Goal: Navigation & Orientation: Find specific page/section

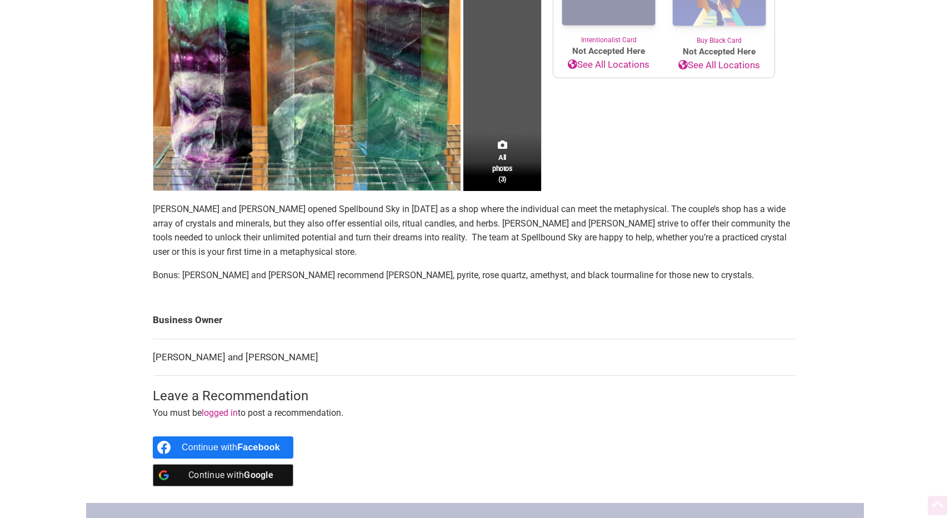
scroll to position [542, 0]
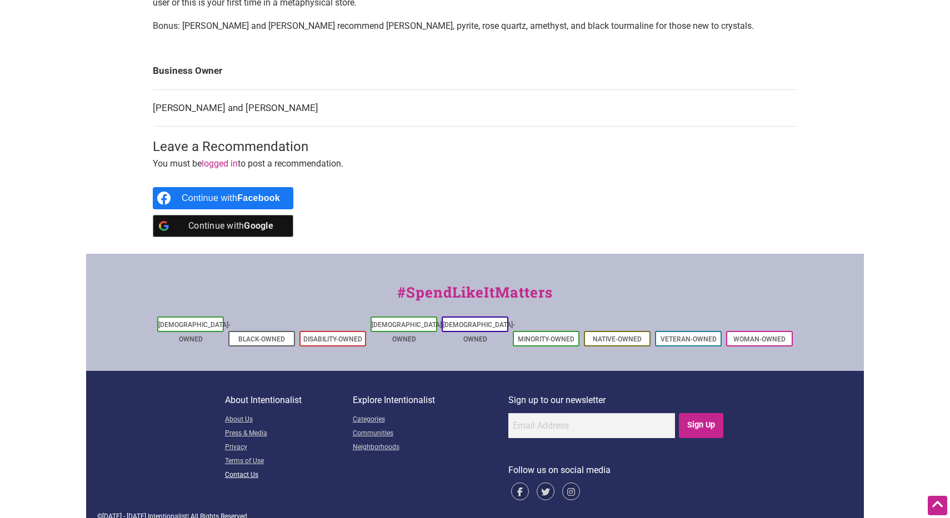
click at [252, 469] on link "Contact Us" at bounding box center [289, 476] width 128 height 14
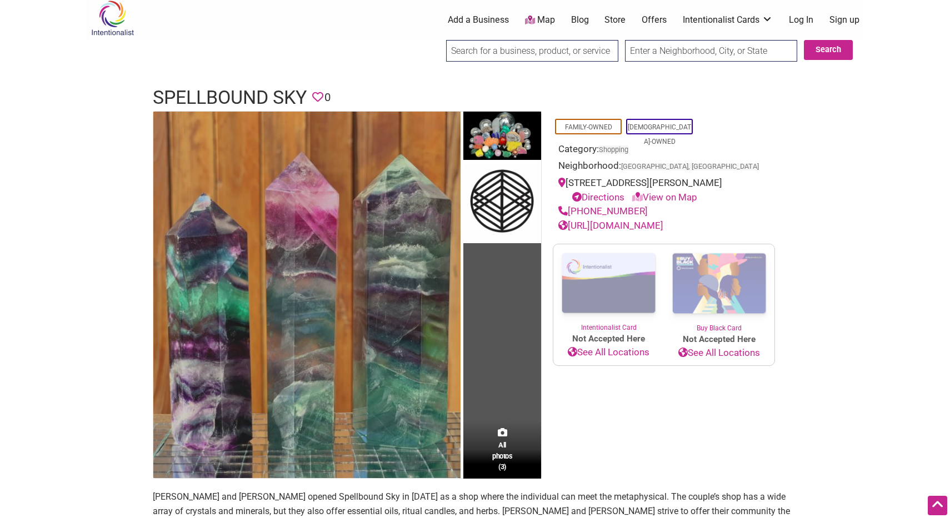
scroll to position [0, 0]
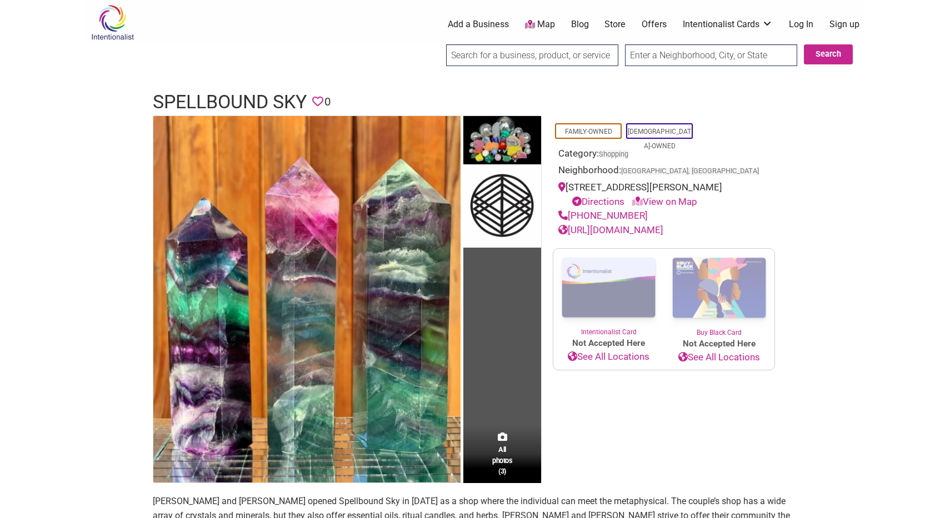
click at [232, 96] on h1 "Spellbound Sky" at bounding box center [230, 102] width 154 height 27
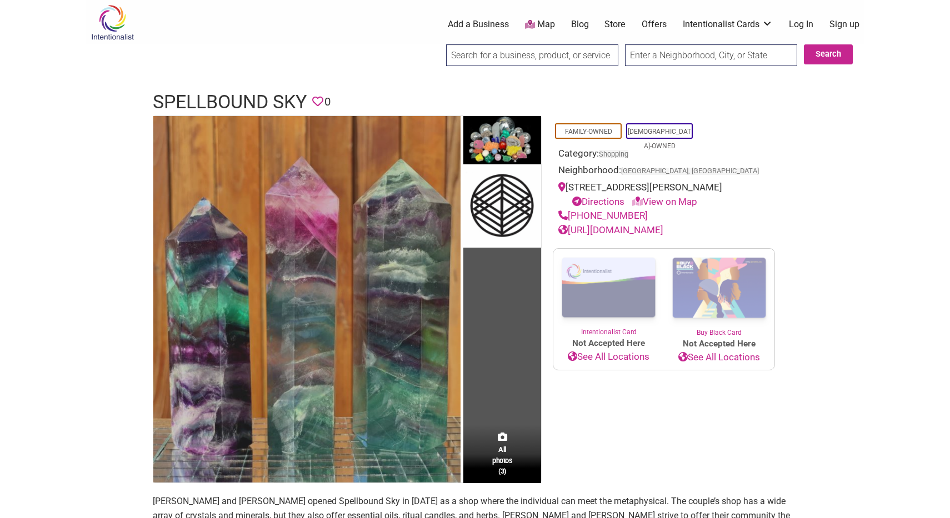
click at [253, 290] on img at bounding box center [306, 299] width 307 height 367
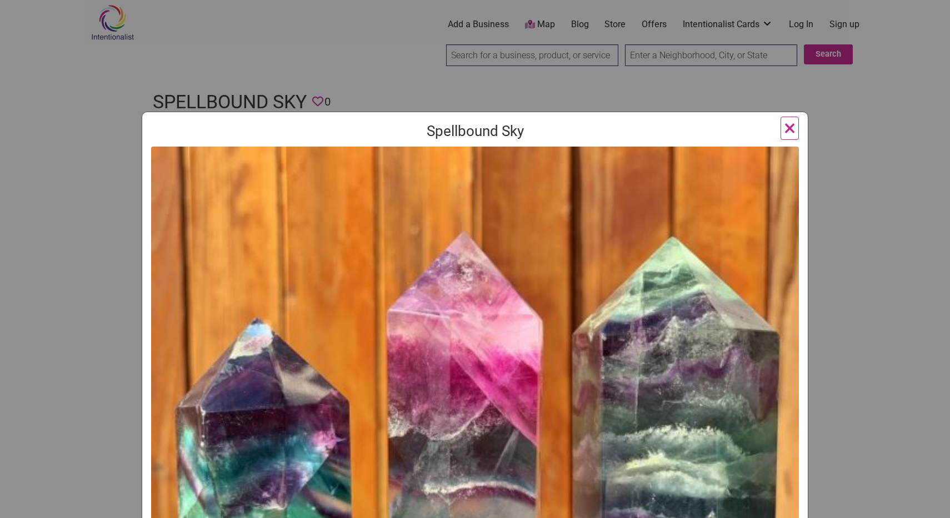
click at [788, 129] on span "×" at bounding box center [790, 128] width 12 height 26
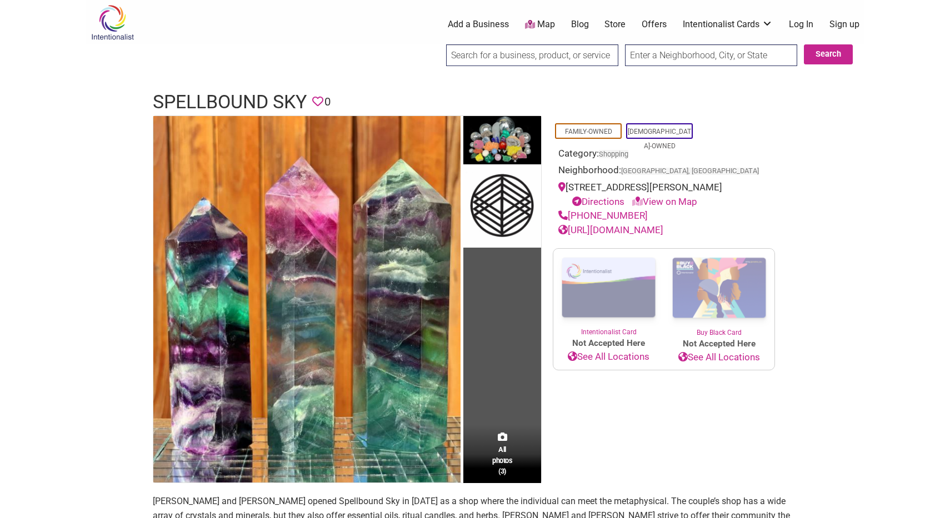
click at [616, 207] on link "Directions" at bounding box center [598, 201] width 52 height 11
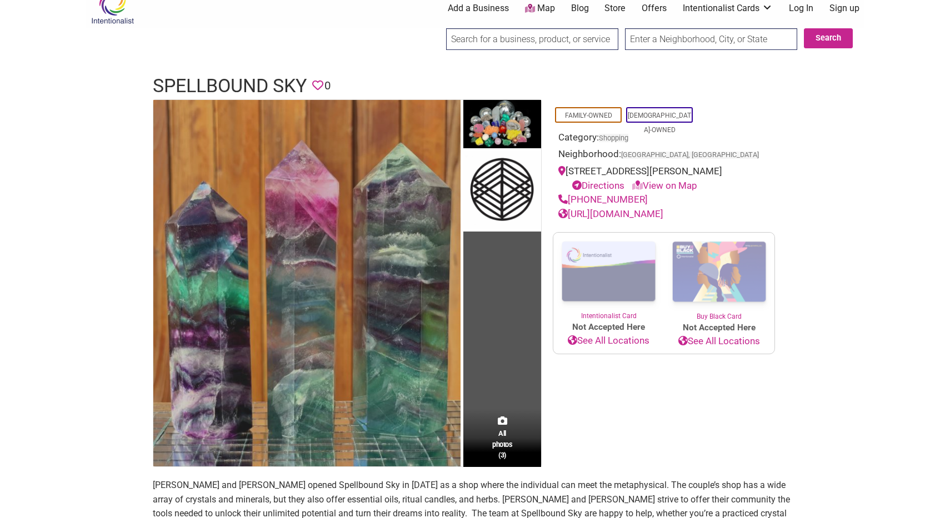
scroll to position [18, 0]
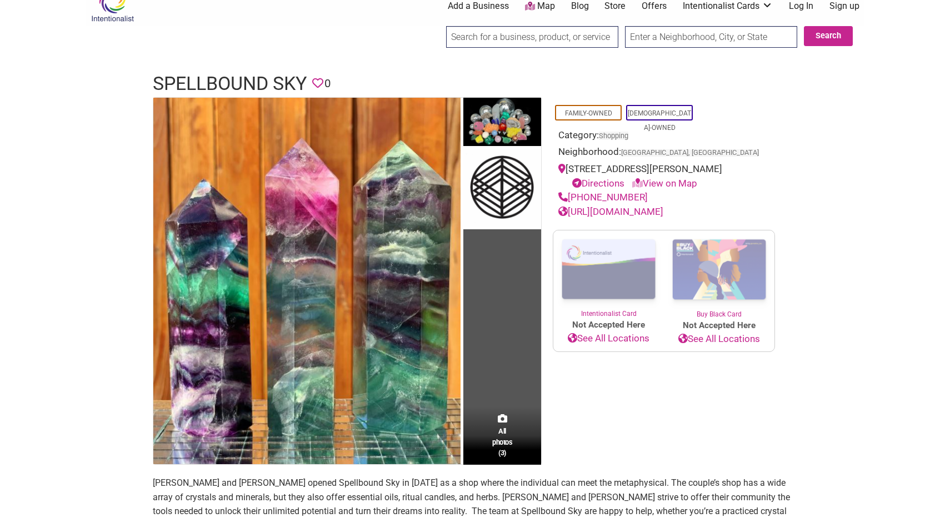
click at [629, 217] on link "http://www.spellboundsky.com/" at bounding box center [610, 211] width 105 height 11
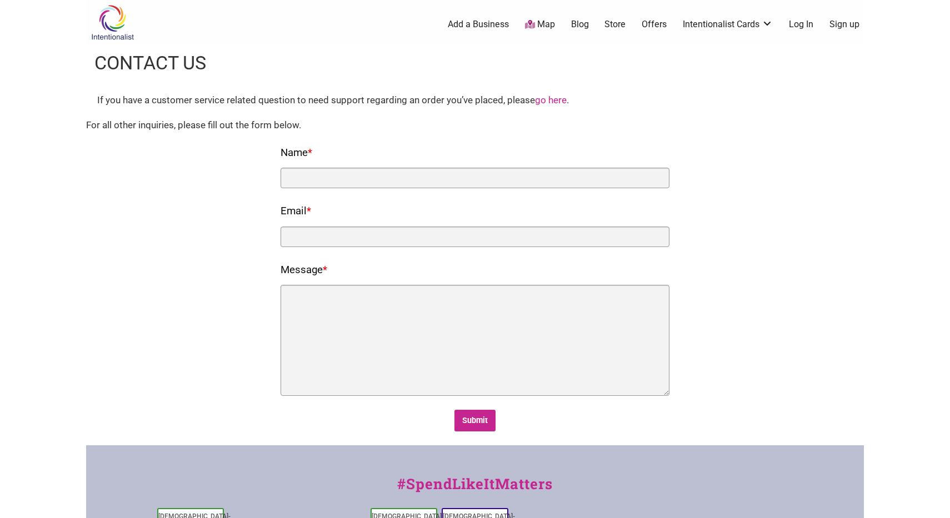
click at [125, 17] on img at bounding box center [112, 22] width 53 height 36
click at [115, 17] on img at bounding box center [112, 22] width 53 height 36
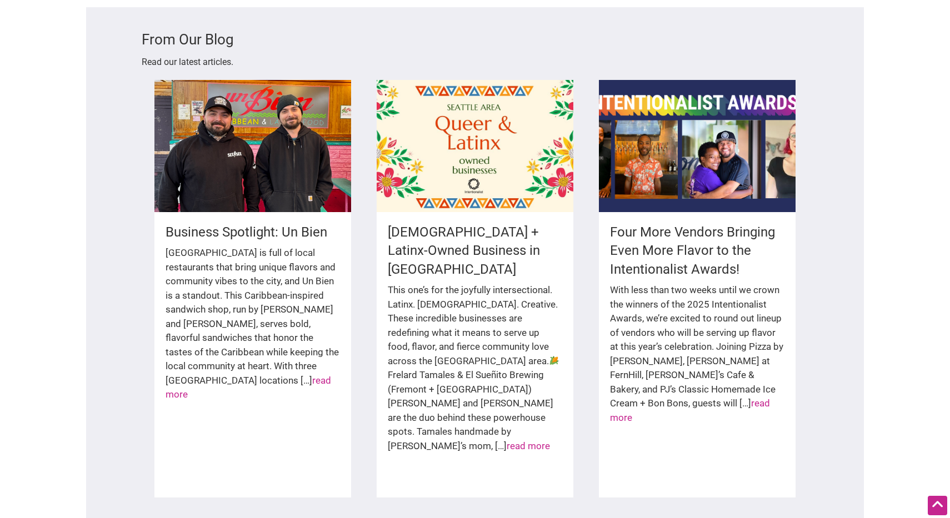
scroll to position [1840, 0]
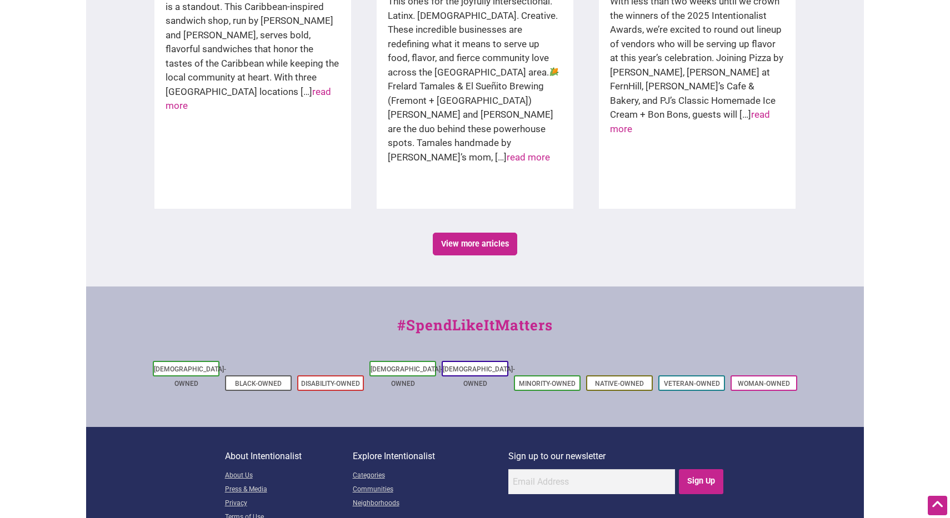
click at [248, 470] on link "About Us" at bounding box center [289, 477] width 128 height 14
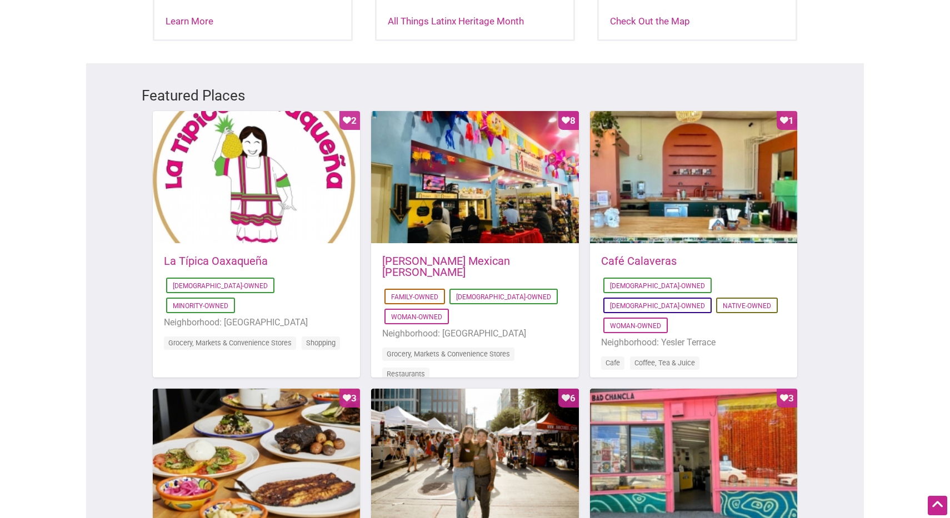
scroll to position [0, 0]
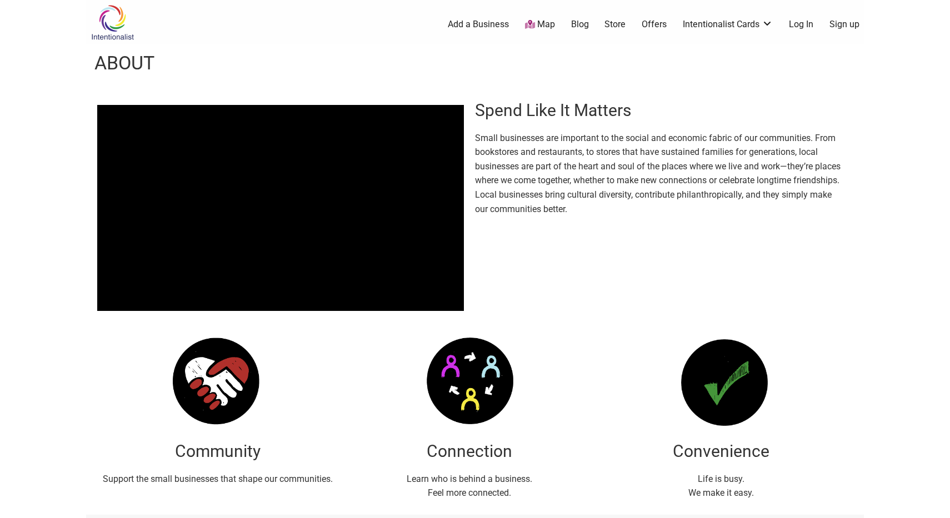
click at [543, 31] on div "0 Add a Business Map Blog Store Offers Intentionalist Cards Buy Black Card Inte…" at bounding box center [530, 24] width 681 height 44
click at [543, 18] on link "Map" at bounding box center [540, 24] width 30 height 13
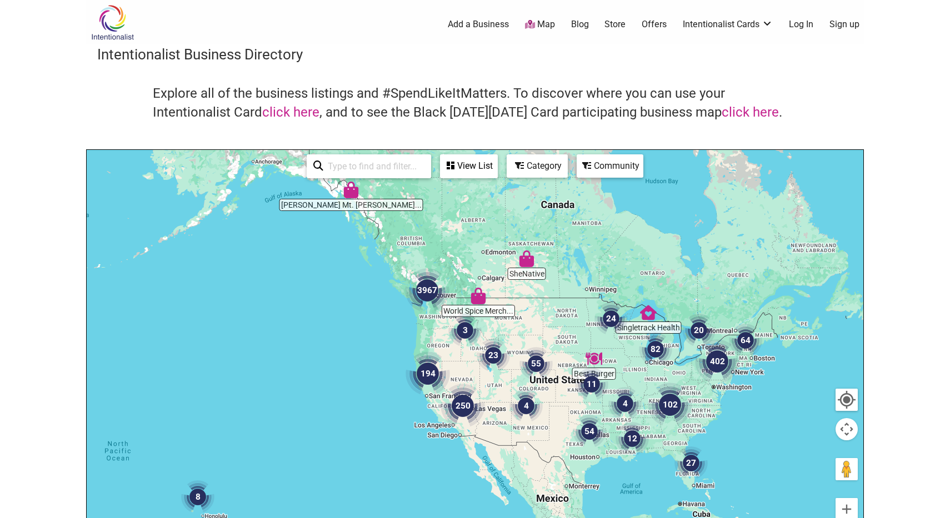
click at [453, 411] on img "250" at bounding box center [463, 406] width 44 height 44
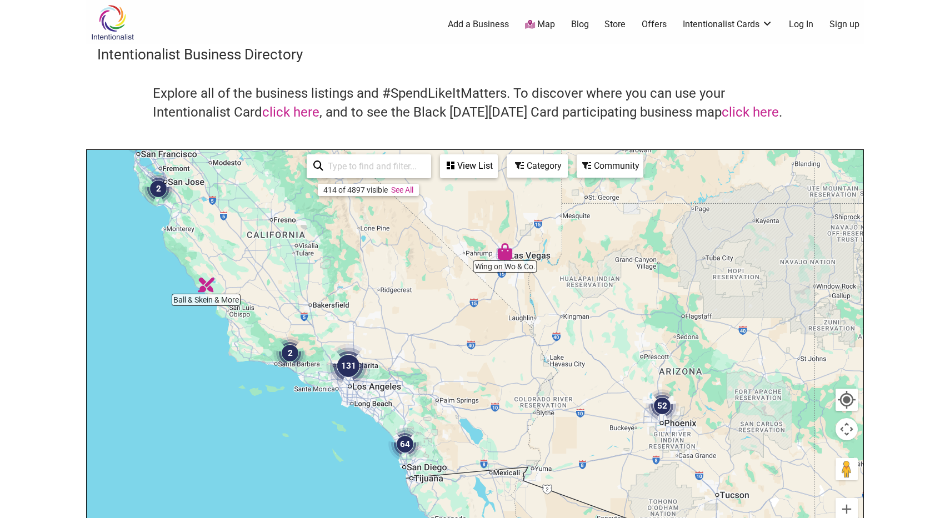
click at [348, 365] on img "131" at bounding box center [348, 366] width 44 height 44
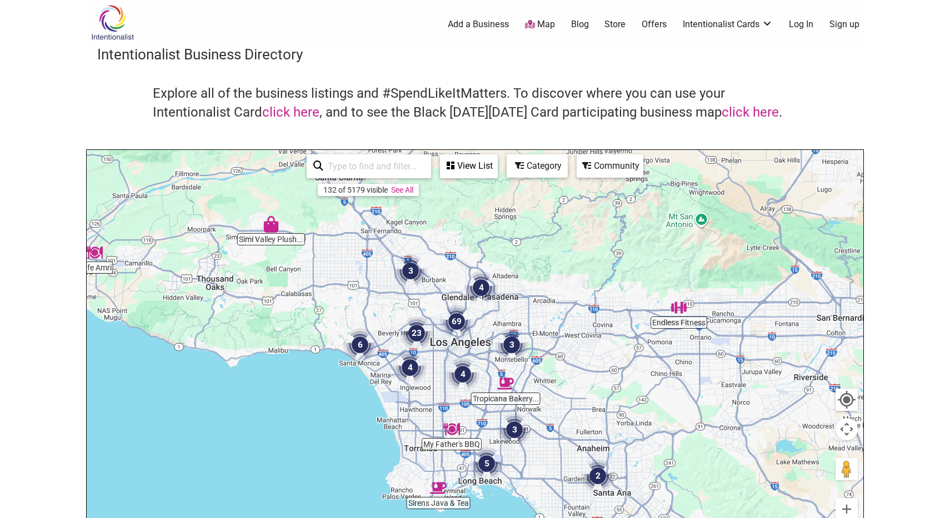
click at [489, 465] on img "5" at bounding box center [486, 463] width 33 height 33
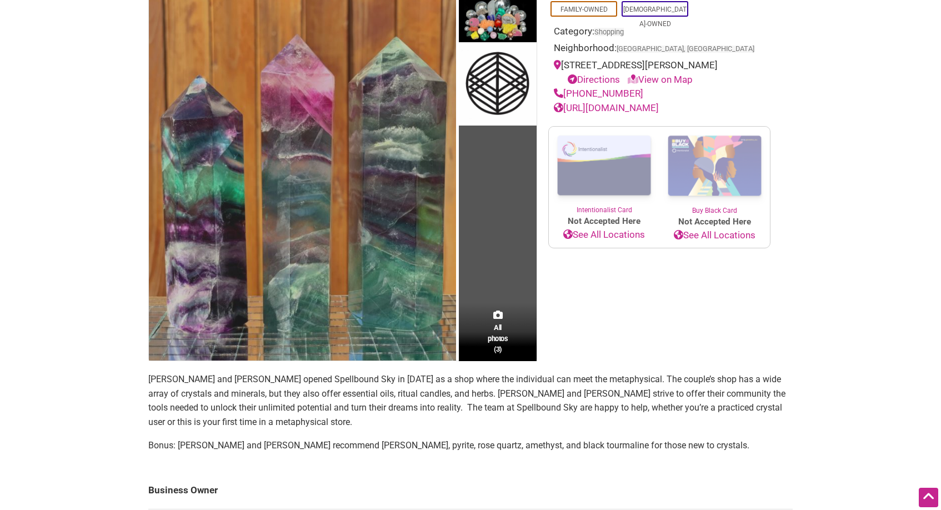
scroll to position [102, 0]
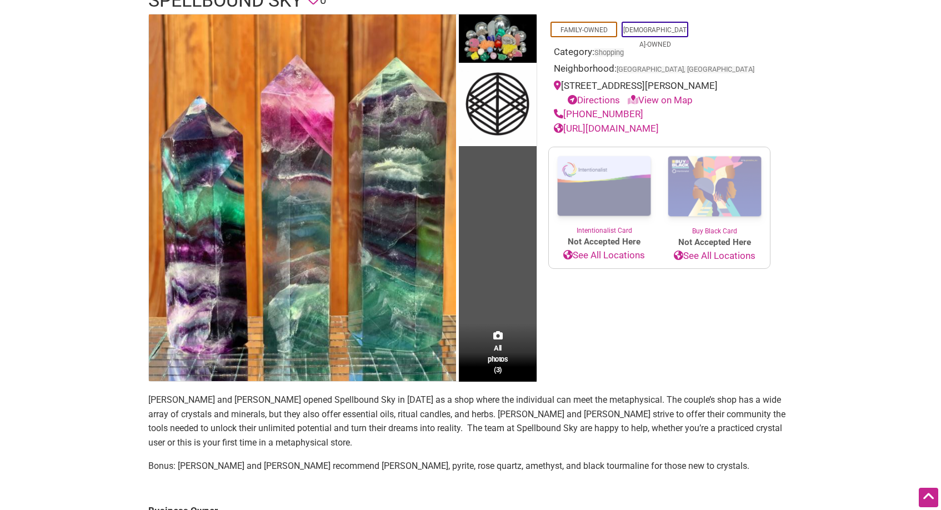
click at [612, 134] on link "[URL][DOMAIN_NAME]" at bounding box center [606, 128] width 105 height 11
